Goal: Transaction & Acquisition: Purchase product/service

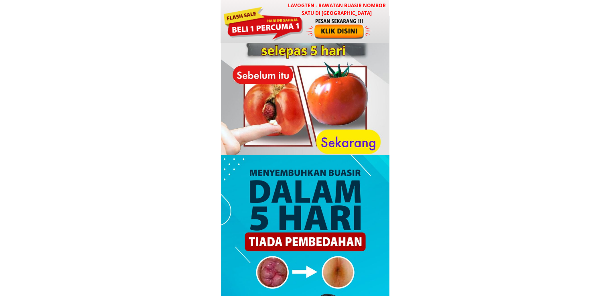
click at [290, 17] on div at bounding box center [263, 23] width 81 height 36
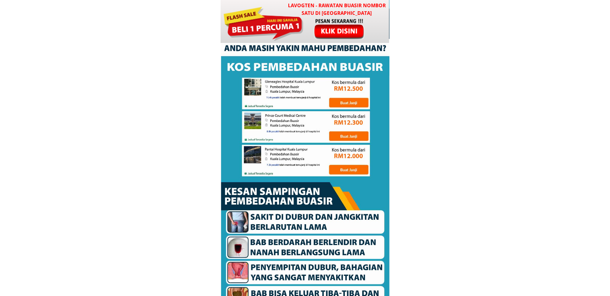
scroll to position [3868, 0]
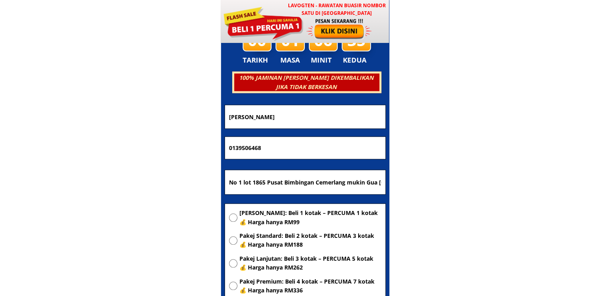
click at [318, 182] on input "No 1 lot 1865 Pusat Bimbingan Cemerlang mukin Gua [GEOGRAPHIC_DATA] [GEOGRAPHIC…" at bounding box center [305, 182] width 156 height 24
paste input "61 kampung Tellian ulu"
type input "No61 kampung [GEOGRAPHIC_DATA]"
drag, startPoint x: 291, startPoint y: 149, endPoint x: 106, endPoint y: 167, distance: 185.4
click at [144, 164] on body "LAVOGTEN - Rawatan Buasir Nombor Satu di [GEOGRAPHIC_DATA] Dengarkan pengalaman…" at bounding box center [305, 229] width 610 height 8195
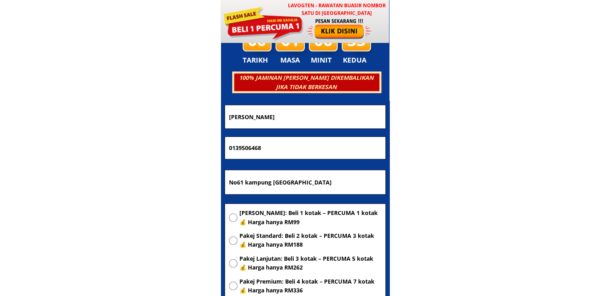
paste input "45983684"
type input "0145983684"
drag, startPoint x: 375, startPoint y: 121, endPoint x: 118, endPoint y: 128, distance: 256.8
click at [123, 128] on body "LAVOGTEN - Rawatan Buasir Nombor Satu di [GEOGRAPHIC_DATA] Dengarkan pengalaman…" at bounding box center [305, 229] width 610 height 8195
paste input "[PERSON_NAME]"
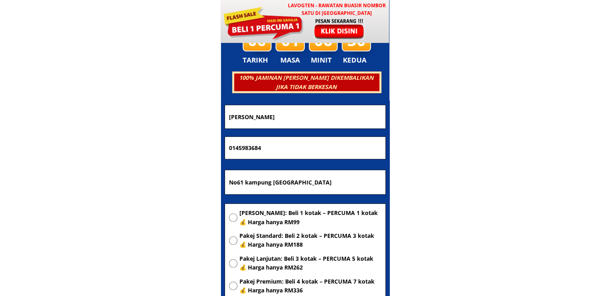
type input "[PERSON_NAME]"
click at [263, 226] on span "[PERSON_NAME]: Beli 1 kotak – PERCUMA 1 kotak 💰 Harga hanya RM99" at bounding box center [310, 218] width 142 height 18
radio input "true"
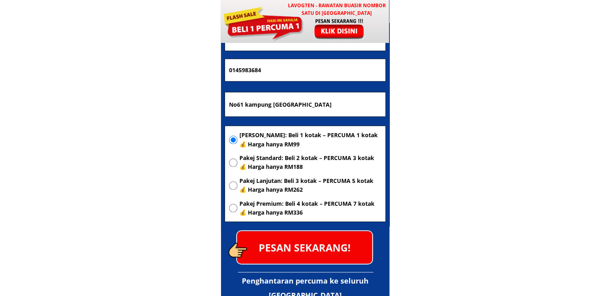
scroll to position [3988, 0]
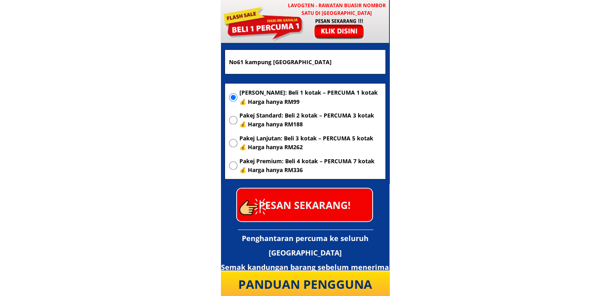
click at [334, 195] on p "PESAN SEKARANG!" at bounding box center [304, 205] width 135 height 32
